Goal: Task Accomplishment & Management: Complete application form

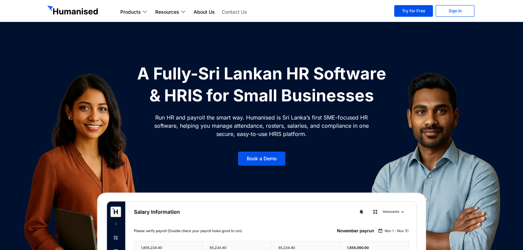
click at [245, 11] on link "Contact Us" at bounding box center [234, 12] width 32 height 8
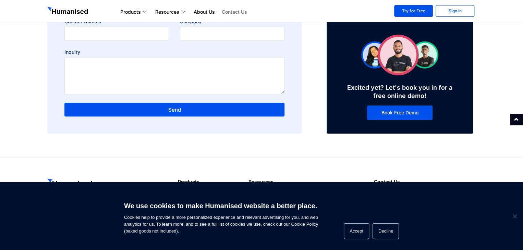
scroll to position [137, 0]
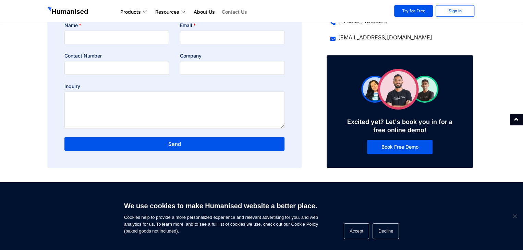
click at [120, 77] on div "Name Email Contact Number Company Inquiry Send" at bounding box center [174, 90] width 231 height 137
click at [119, 74] on input "Contact Number" at bounding box center [116, 68] width 105 height 14
type input "9173841330"
type input "Isabel Garcia"
type input "i.garcia@nettyawards.com"
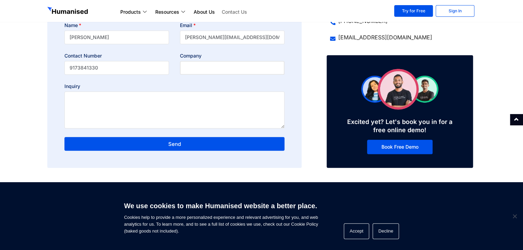
type input "The Netty Awards"
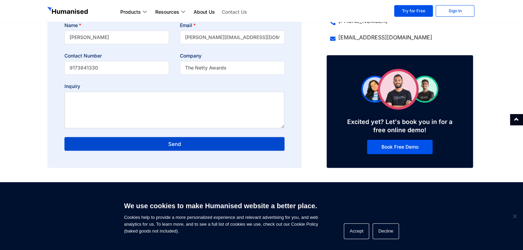
click at [112, 115] on textarea "Inquiry" at bounding box center [174, 110] width 220 height 37
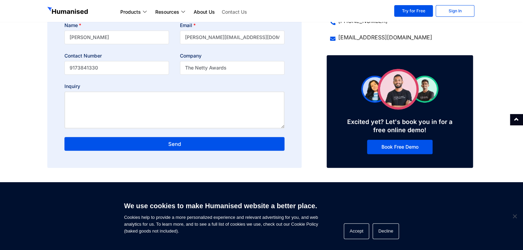
paste textarea "Hey team! I’m reaching out because we’re recognizing standout work in tech, des…"
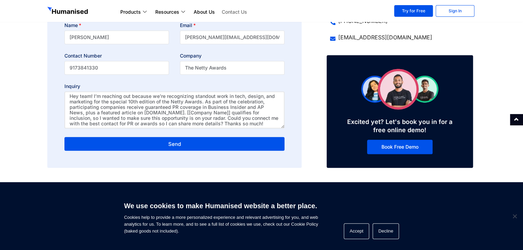
scroll to position [4, 0]
drag, startPoint x: 186, startPoint y: 108, endPoint x: 230, endPoint y: 110, distance: 43.6
click at [230, 110] on textarea "Hey team! I’m reaching out because we’re recognizing standout work in tech, des…" at bounding box center [174, 110] width 220 height 37
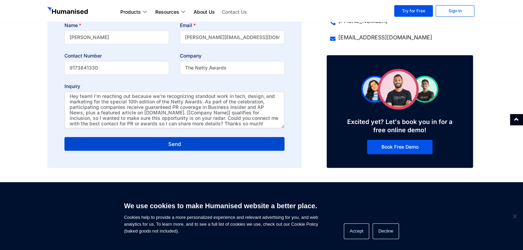
paste textarea "Humanised Payroll"
type textarea "Hey team! I’m reaching out because we’re recognizing standout work in tech, des…"
click at [169, 144] on span "Send" at bounding box center [174, 144] width 13 height 5
drag, startPoint x: 169, startPoint y: 144, endPoint x: 164, endPoint y: 226, distance: 82.1
click at [169, 144] on span "Send" at bounding box center [174, 144] width 13 height 5
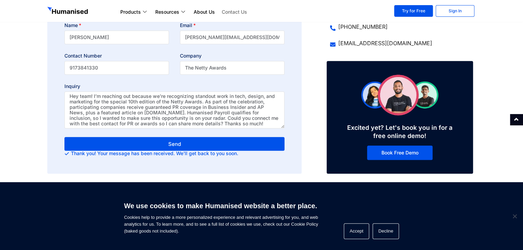
scroll to position [0, 0]
